Goal: Use online tool/utility: Utilize a website feature to perform a specific function

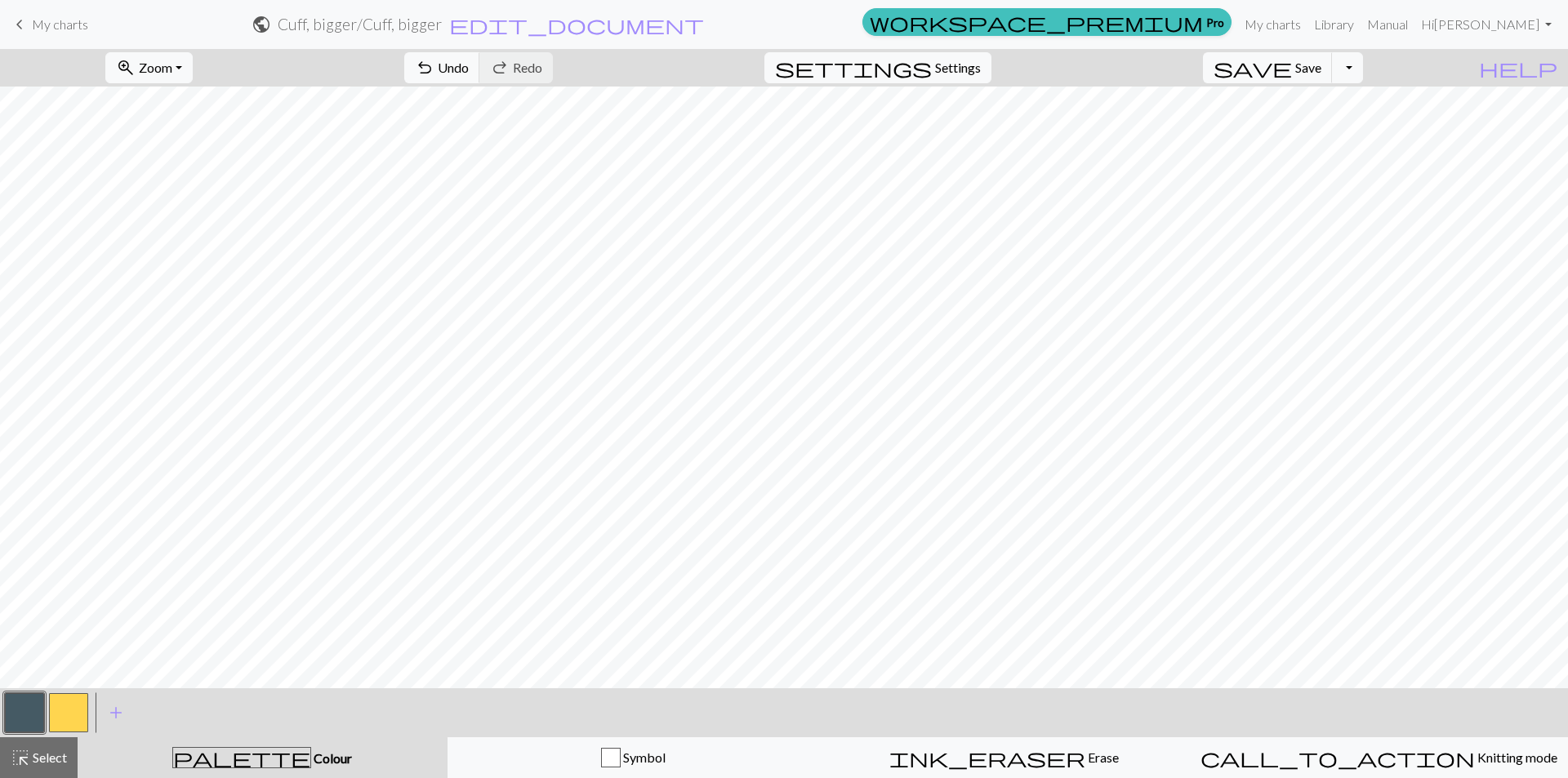
click at [1475, 753] on span "Knitting mode" at bounding box center [1516, 757] width 82 height 16
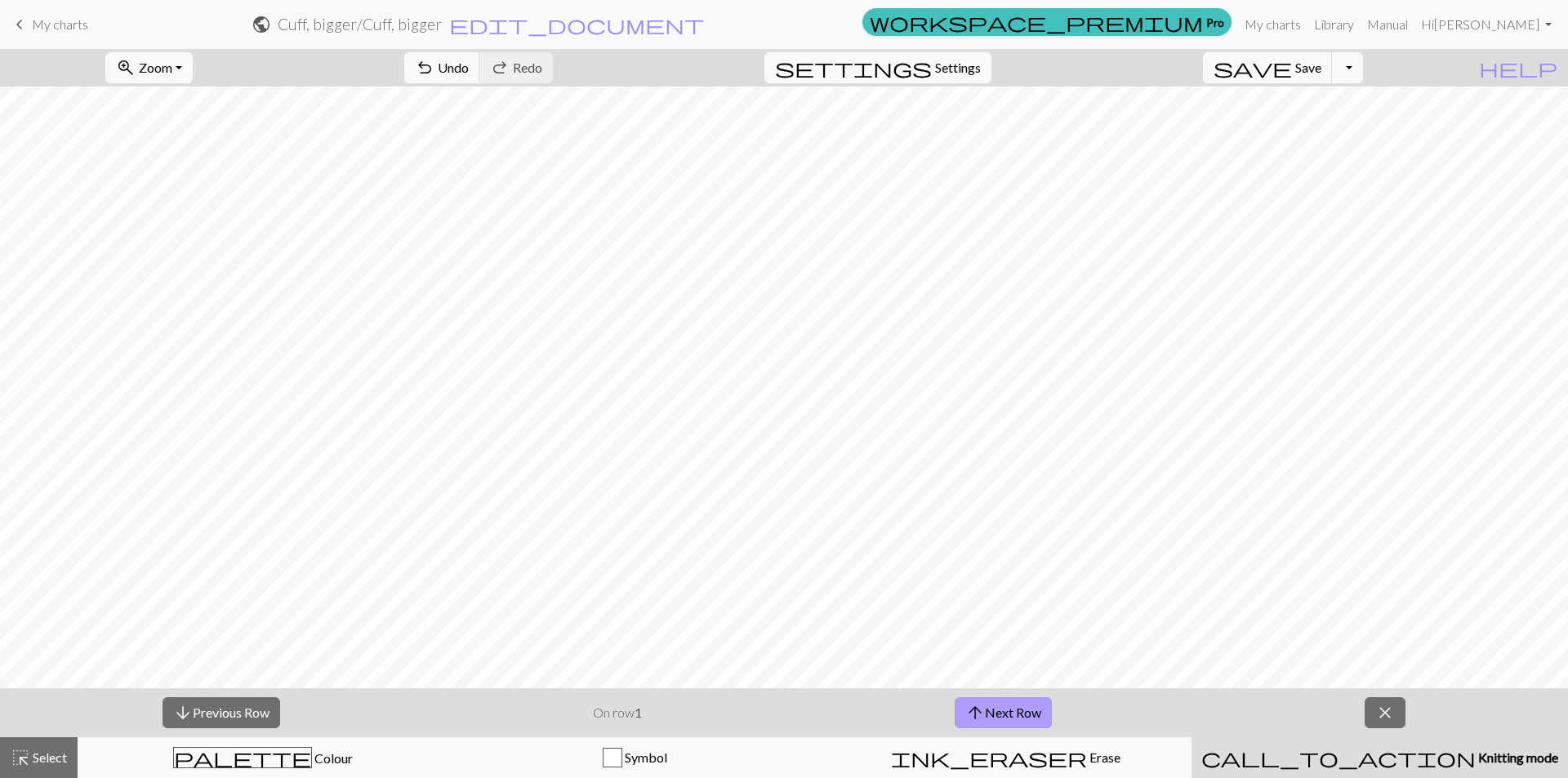
click at [979, 714] on span "arrow_upward" at bounding box center [974, 712] width 19 height 23
click at [1017, 702] on button "arrow_upward Next Row" at bounding box center [1003, 713] width 97 height 31
click at [995, 710] on button "arrow_upward Next Row" at bounding box center [1003, 713] width 97 height 31
click at [1019, 711] on button "arrow_upward Next Row" at bounding box center [1003, 713] width 97 height 31
click at [989, 710] on button "arrow_upward Next Row" at bounding box center [1003, 713] width 97 height 31
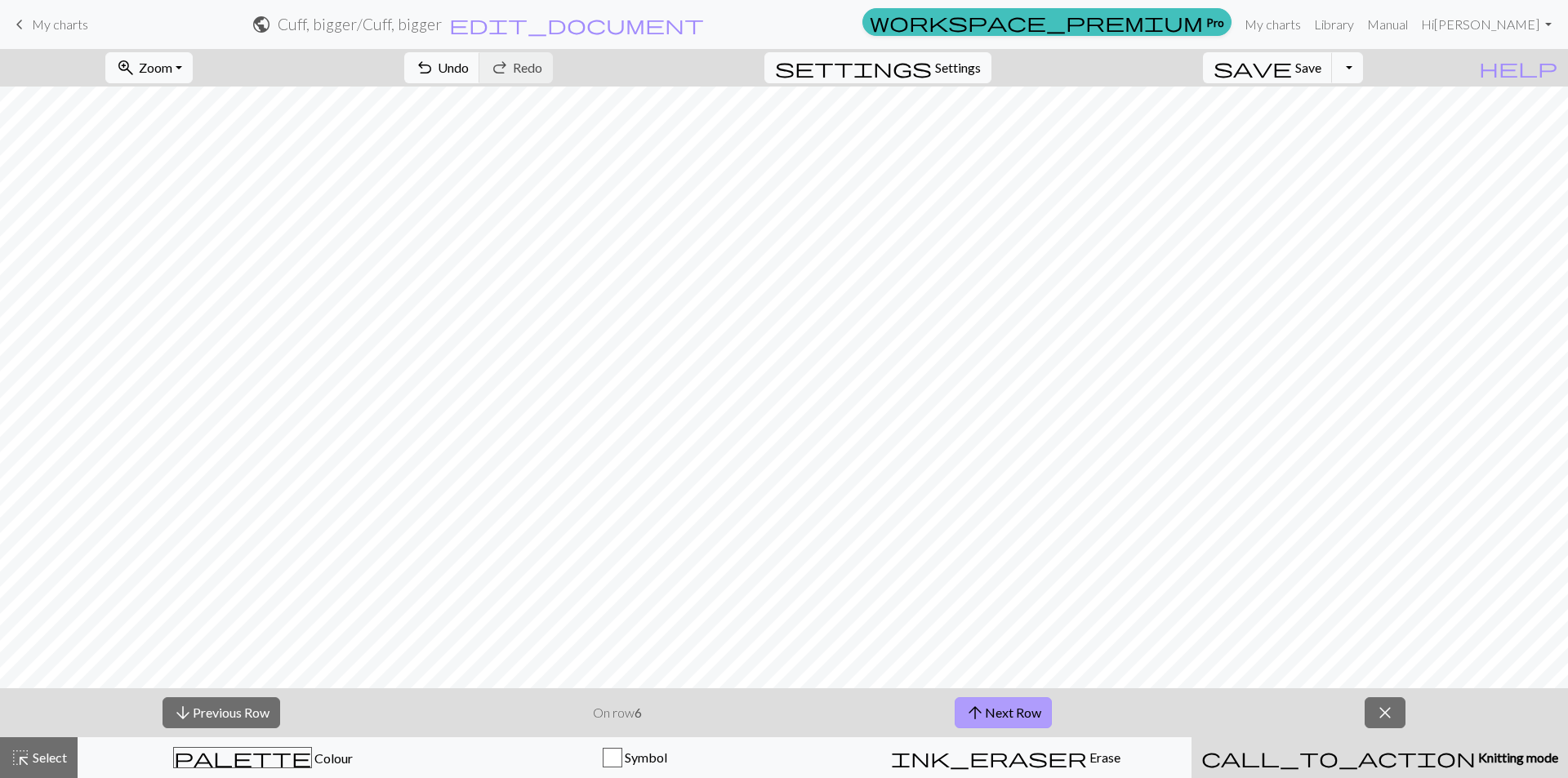
click at [1016, 714] on button "arrow_upward Next Row" at bounding box center [1003, 713] width 97 height 31
click at [1000, 714] on button "arrow_upward Next Row" at bounding box center [1003, 713] width 97 height 31
click at [1032, 708] on button "arrow_upward Next Row" at bounding box center [1003, 713] width 97 height 31
click at [1008, 708] on button "arrow_upward Next Row" at bounding box center [1003, 713] width 97 height 31
